Goal: Information Seeking & Learning: Learn about a topic

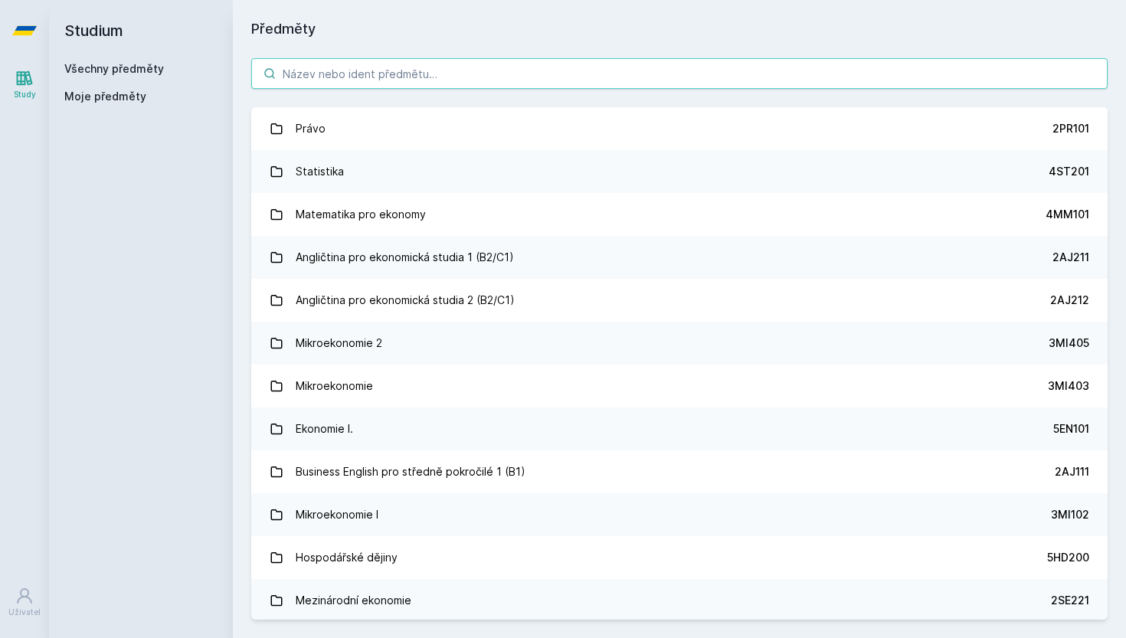
click at [476, 82] on input "search" at bounding box center [679, 73] width 856 height 31
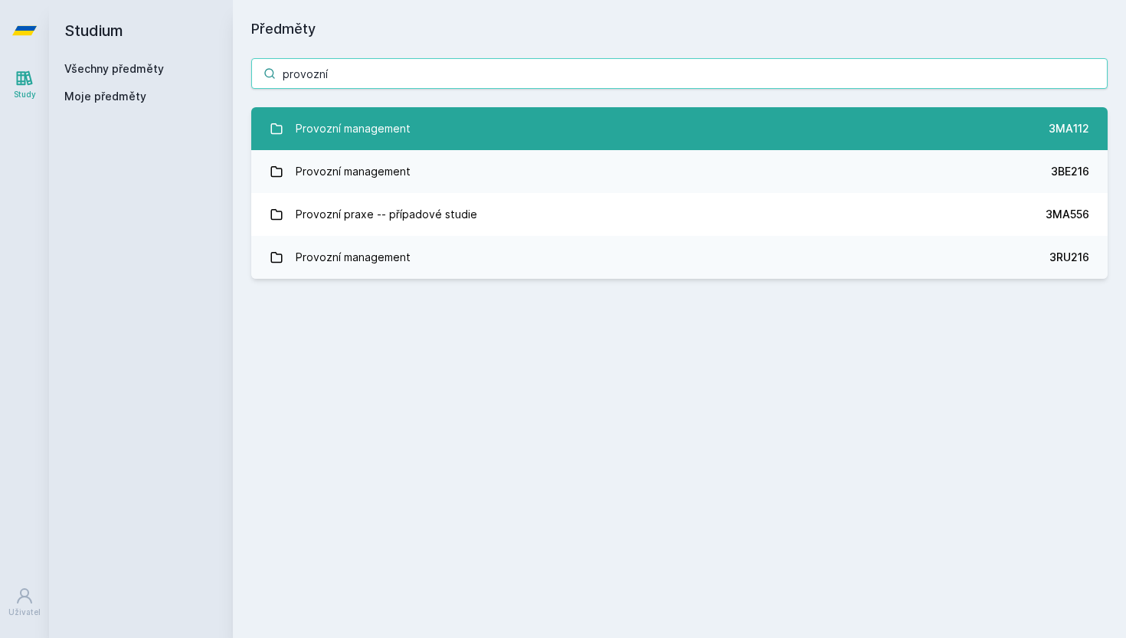
type input "provozní"
click at [299, 132] on div "Provozní management" at bounding box center [353, 128] width 115 height 31
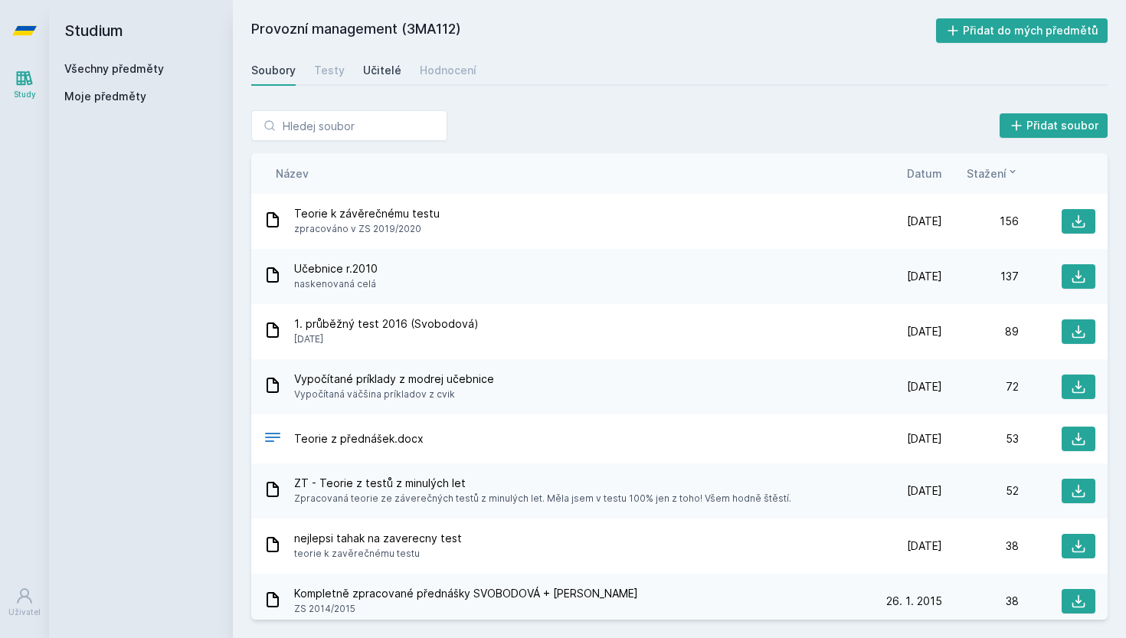
click at [371, 76] on div "Učitelé" at bounding box center [382, 70] width 38 height 15
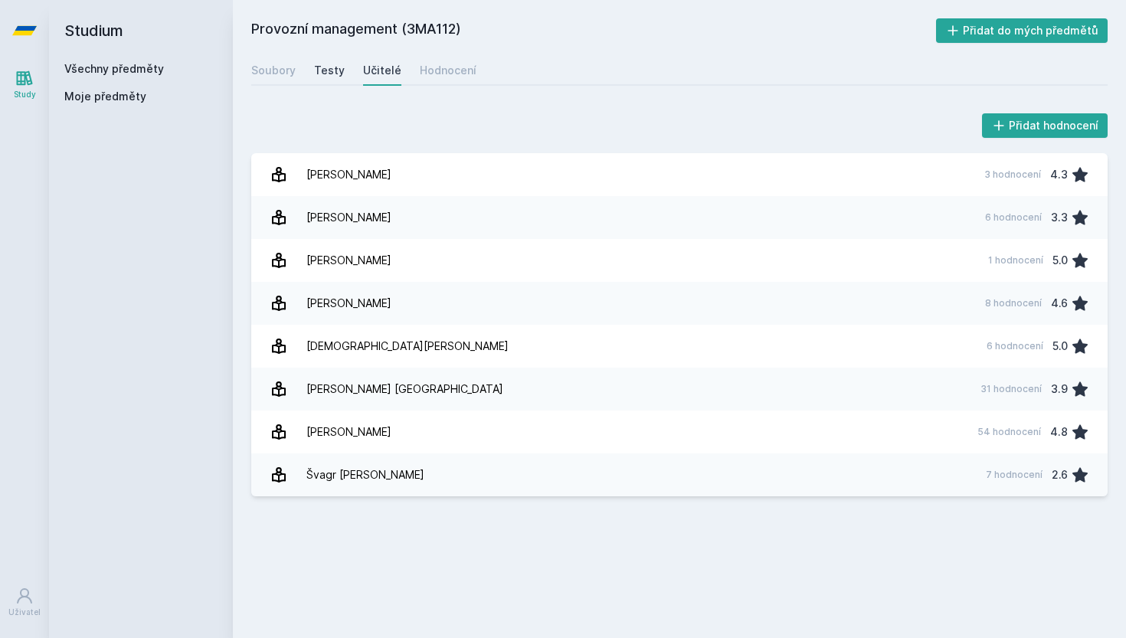
click at [325, 76] on div "Testy" at bounding box center [329, 70] width 31 height 15
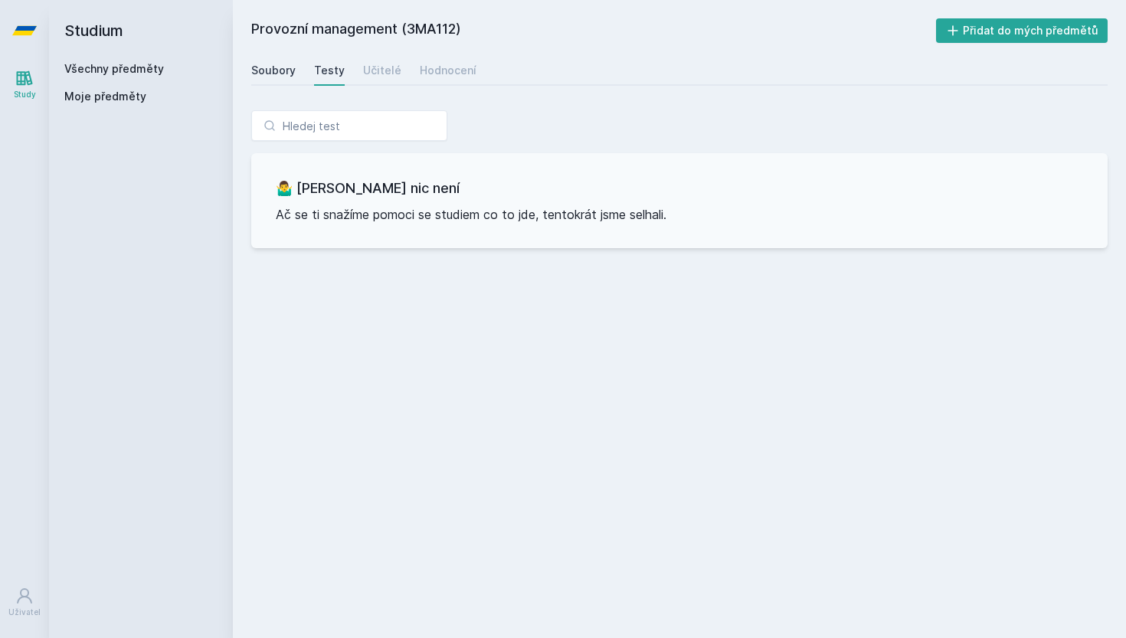
click at [278, 67] on div "Soubory" at bounding box center [273, 70] width 44 height 15
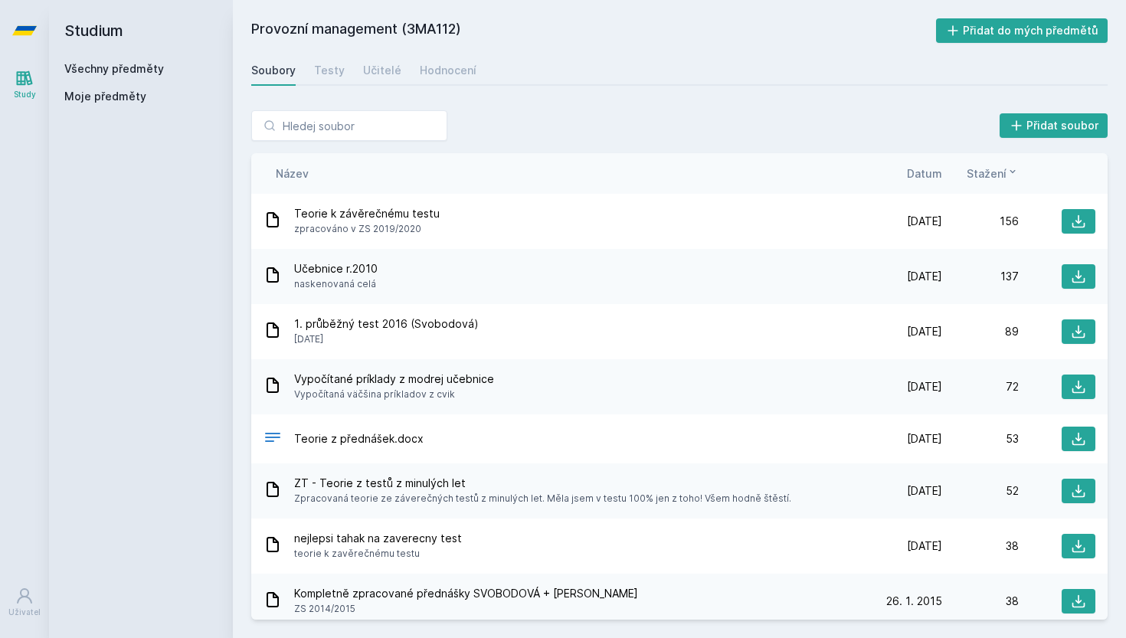
click at [925, 176] on span "Datum" at bounding box center [924, 173] width 35 height 16
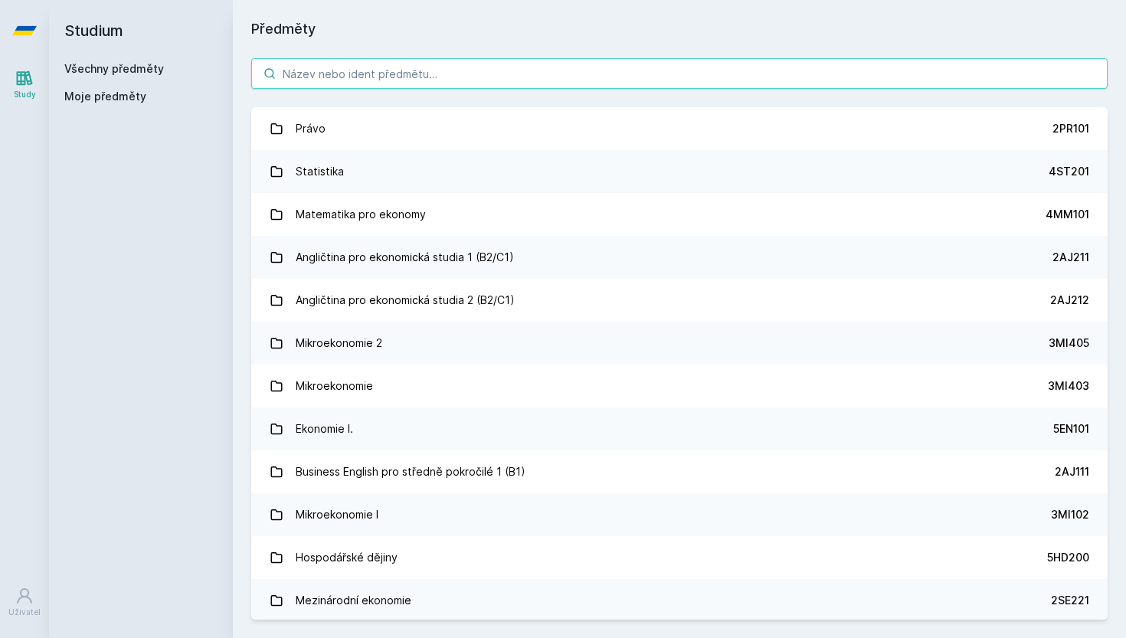
click at [332, 74] on input "search" at bounding box center [679, 73] width 856 height 31
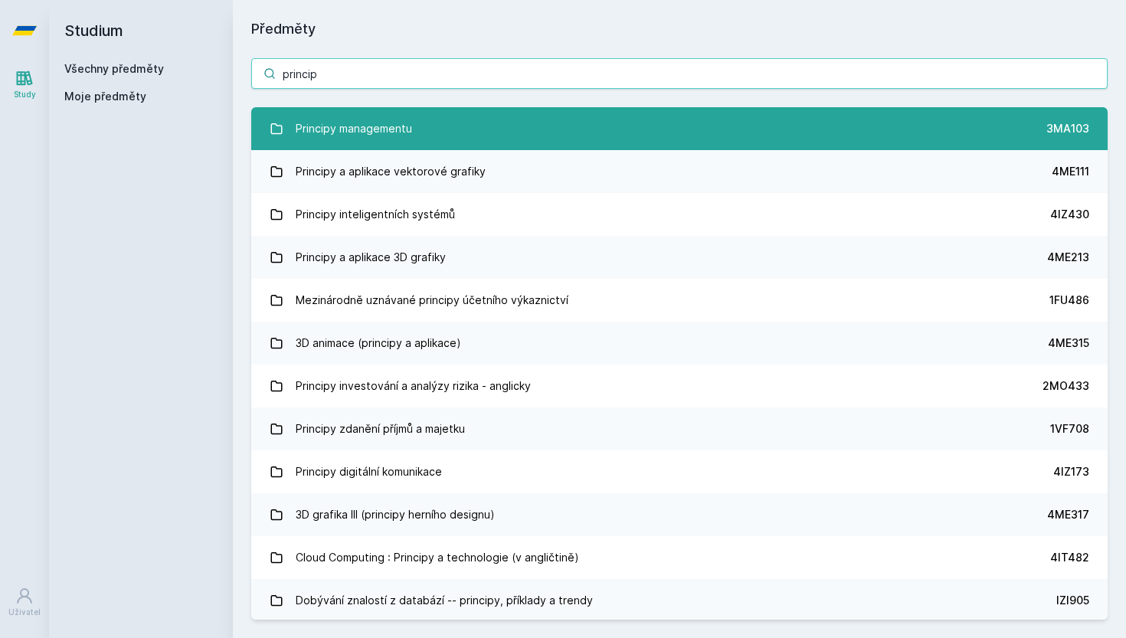
type input "princip"
click at [326, 123] on div "Principy managementu" at bounding box center [354, 128] width 116 height 31
